Goal: Task Accomplishment & Management: Complete application form

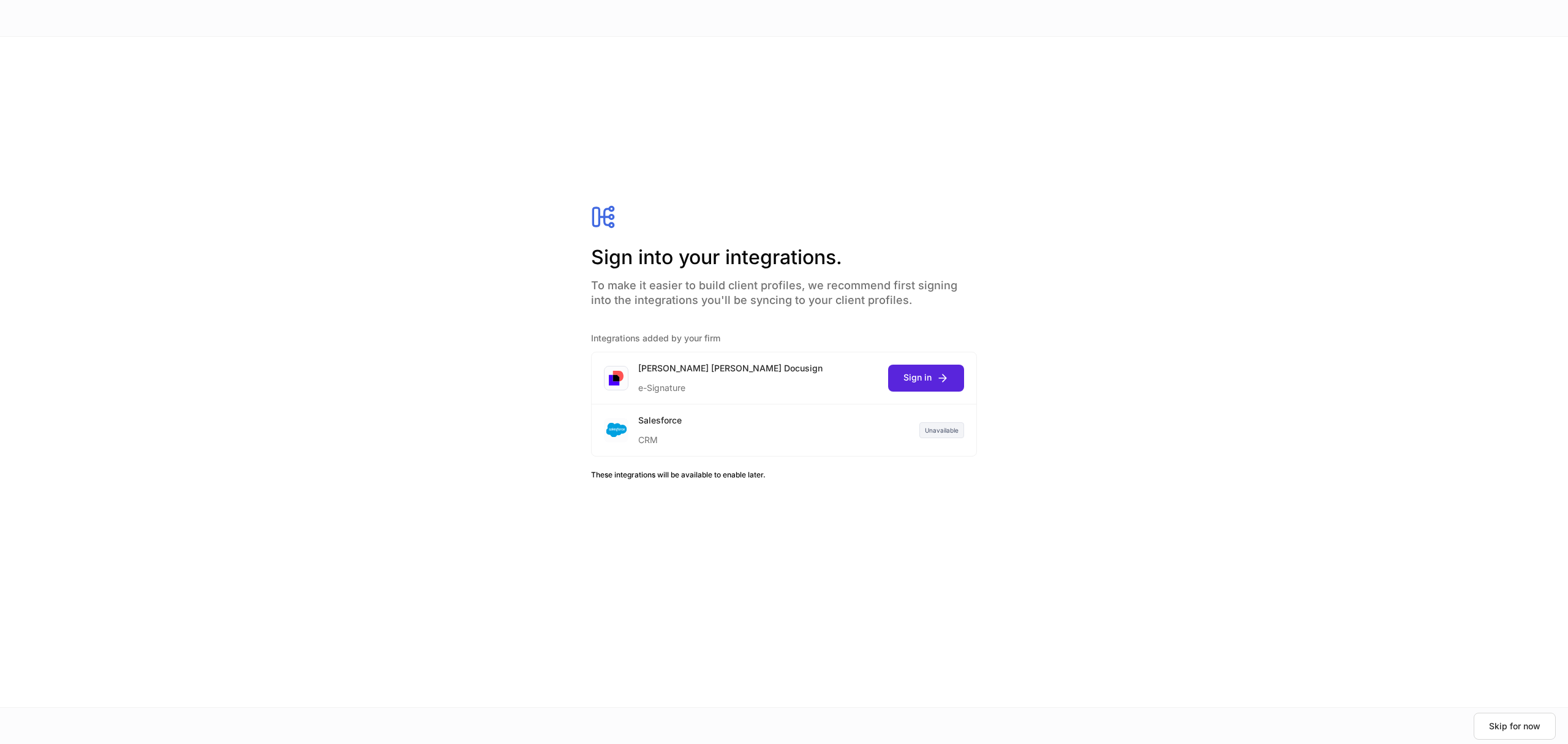
drag, startPoint x: 1522, startPoint y: 719, endPoint x: 1407, endPoint y: 427, distance: 313.8
click at [1522, 718] on button "Skip for now" at bounding box center [1515, 726] width 82 height 27
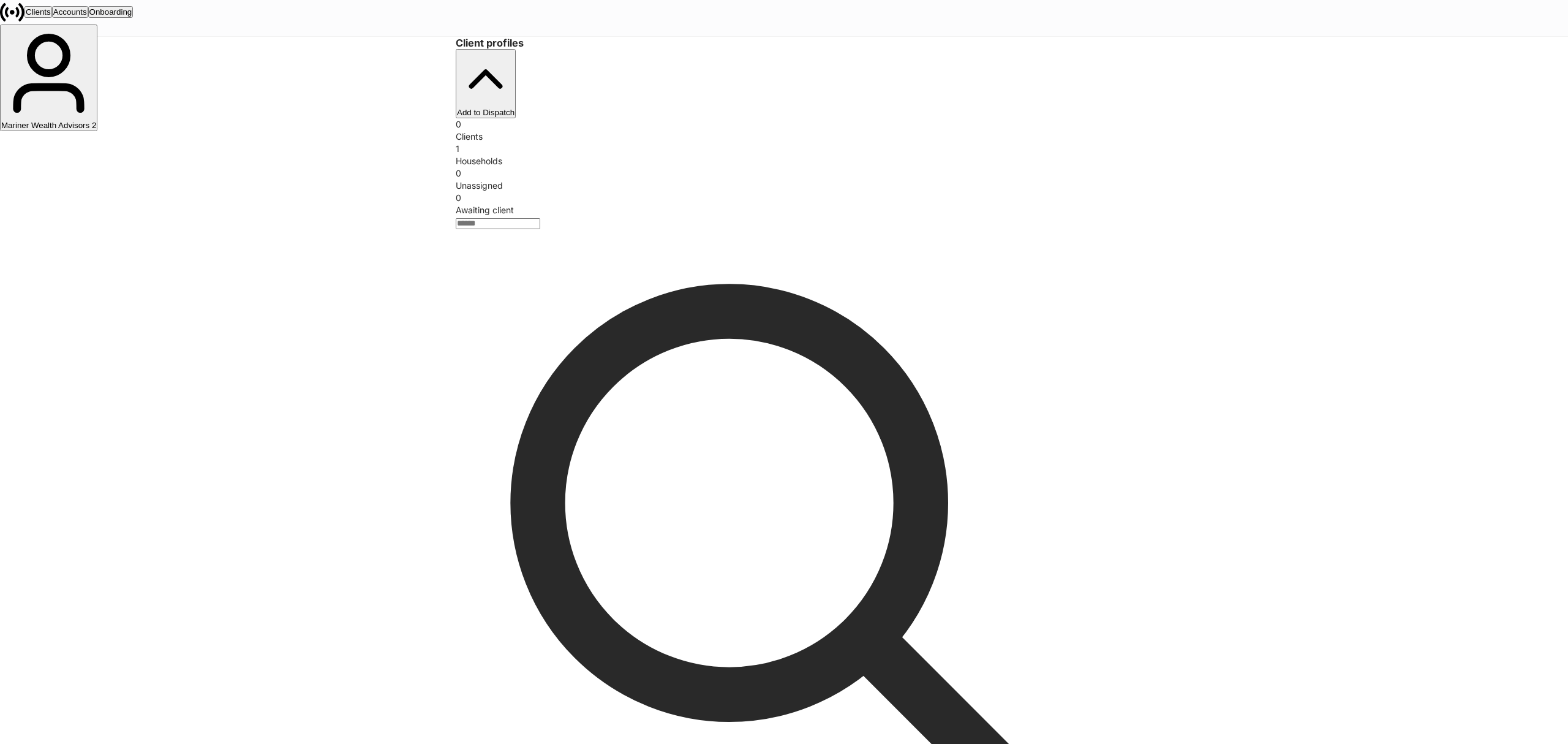
click at [97, 25] on button "Mariner Wealth Advisors 2" at bounding box center [49, 78] width 97 height 107
click at [90, 114] on div "Mariner Wealth Advisors" at bounding box center [45, 118] width 88 height 9
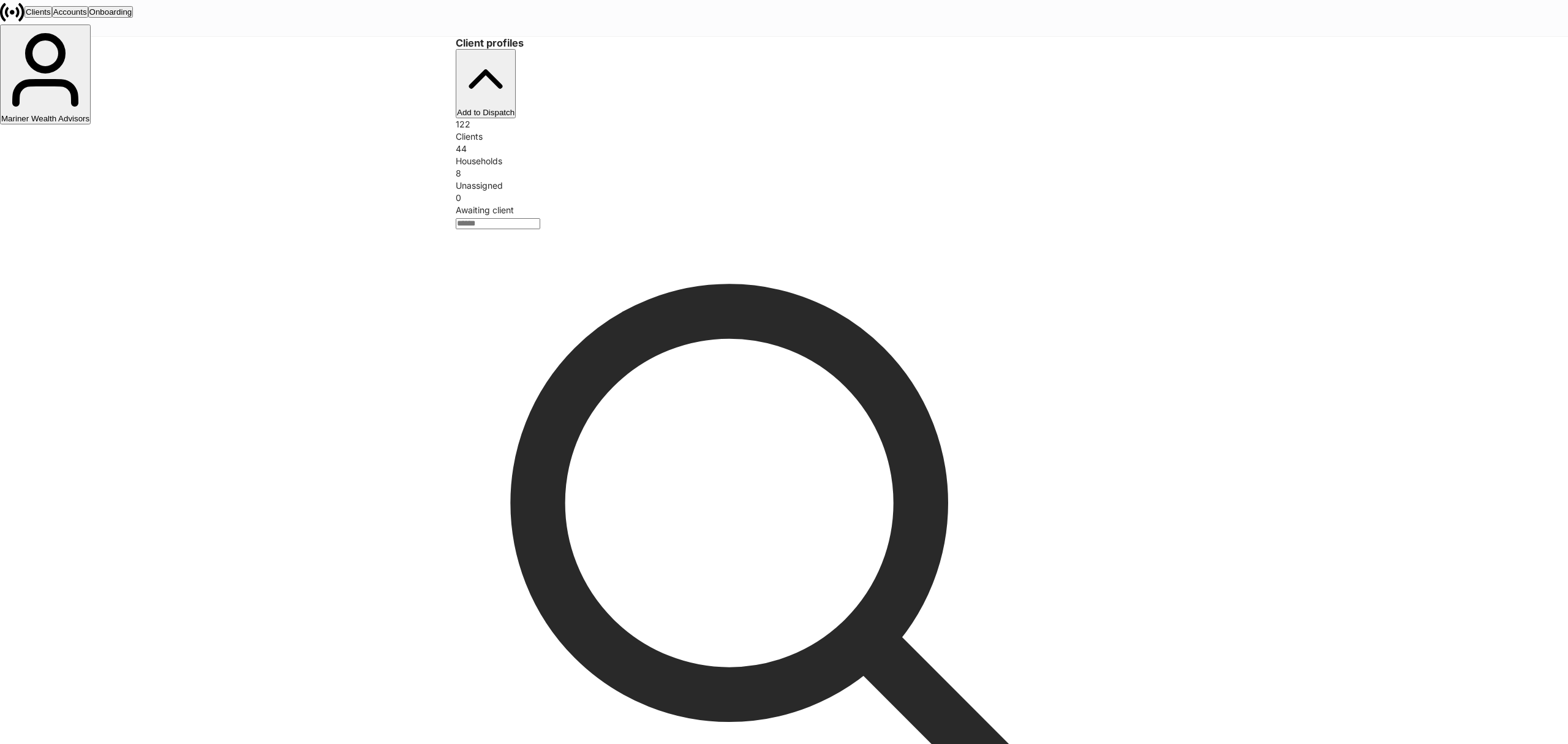
click at [514, 65] on icon "button" at bounding box center [485, 79] width 58 height 58
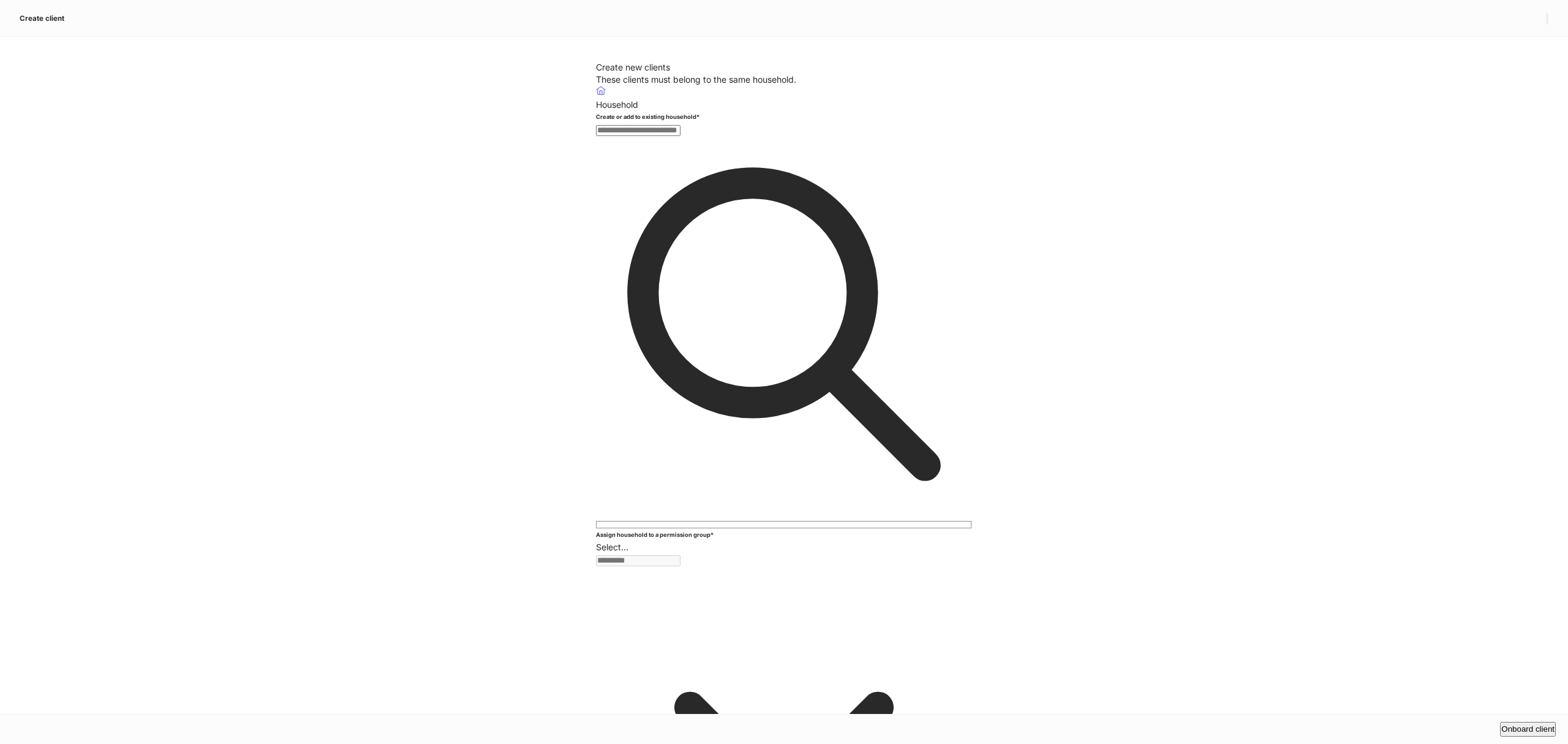
click at [674, 136] on input "text" at bounding box center [637, 130] width 84 height 11
type input "*"
click at [1150, 247] on div "Create new clients These clients must belong to the same household. Household C…" at bounding box center [784, 375] width 1568 height 677
click at [640, 136] on input "text" at bounding box center [637, 130] width 84 height 11
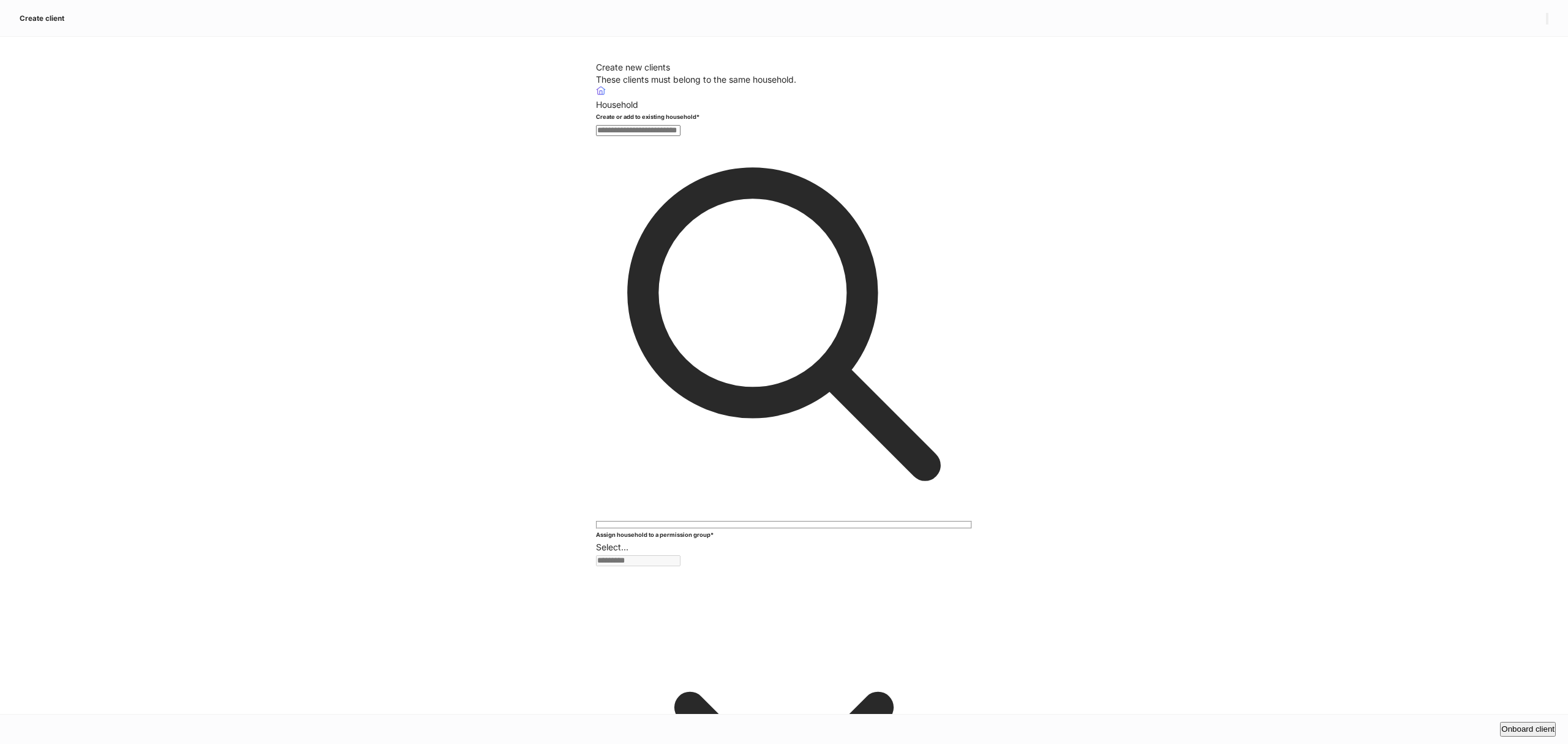
click at [1547, 21] on icon "button" at bounding box center [1547, 21] width 0 height 0
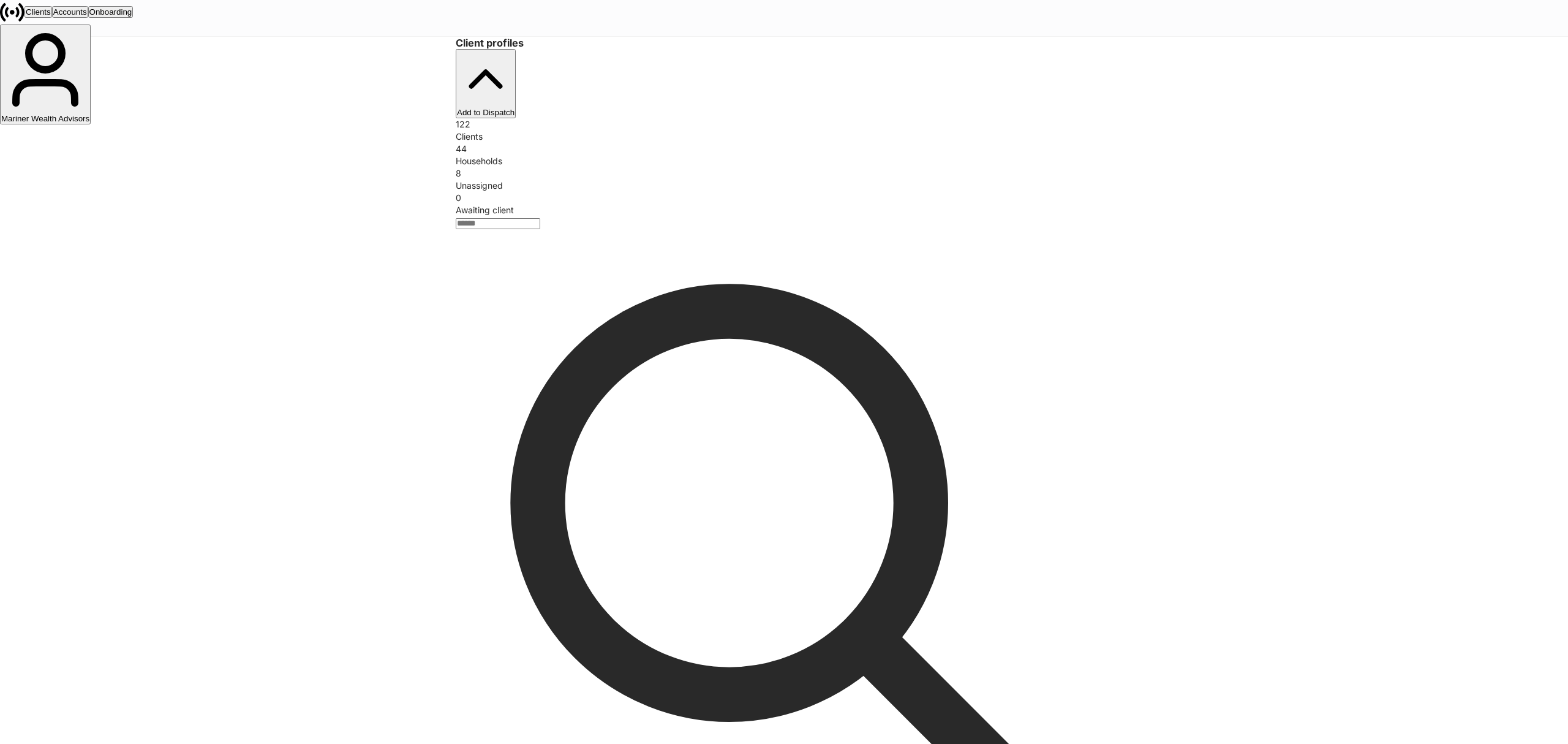
click at [833, 179] on div "Unassigned" at bounding box center [783, 186] width 657 height 12
